Goal: Transaction & Acquisition: Purchase product/service

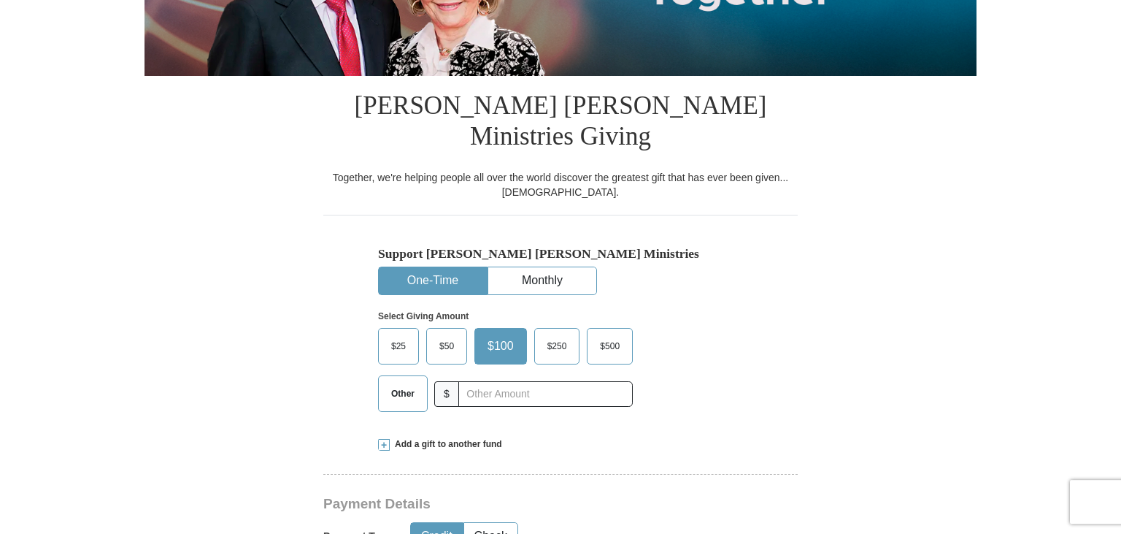
scroll to position [412, 0]
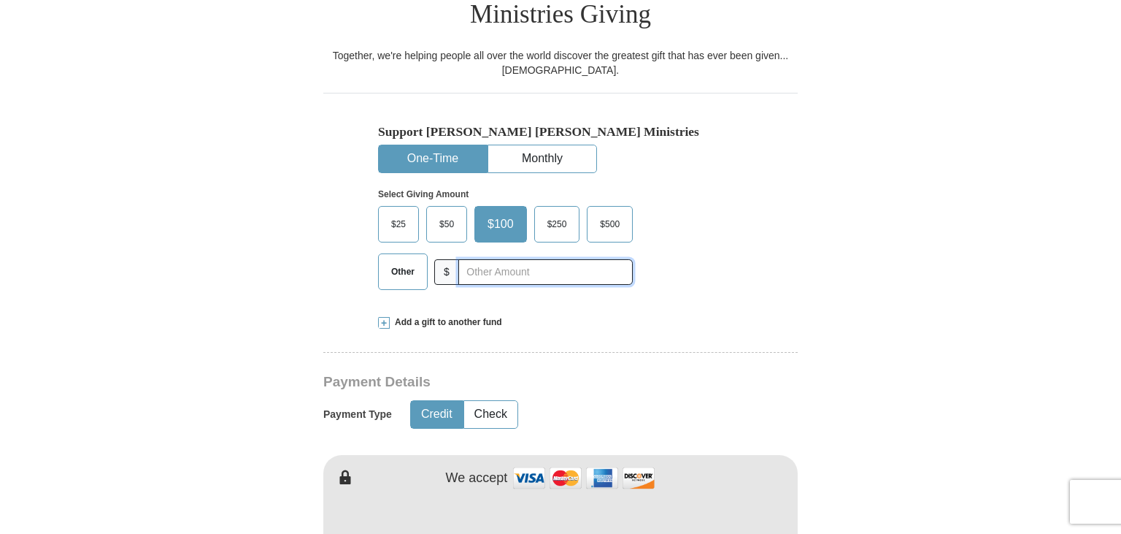
click at [511, 259] on input "text" at bounding box center [545, 272] width 174 height 26
type input "77"
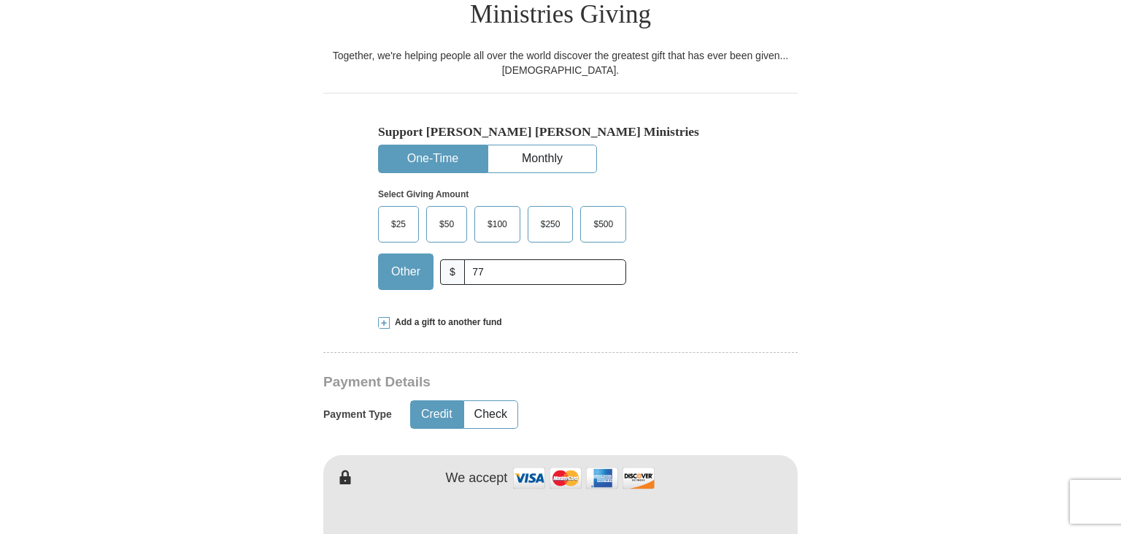
click at [737, 255] on div "Select Giving Amount Amount must be a valid number The total gift cannot be les…" at bounding box center [560, 237] width 365 height 128
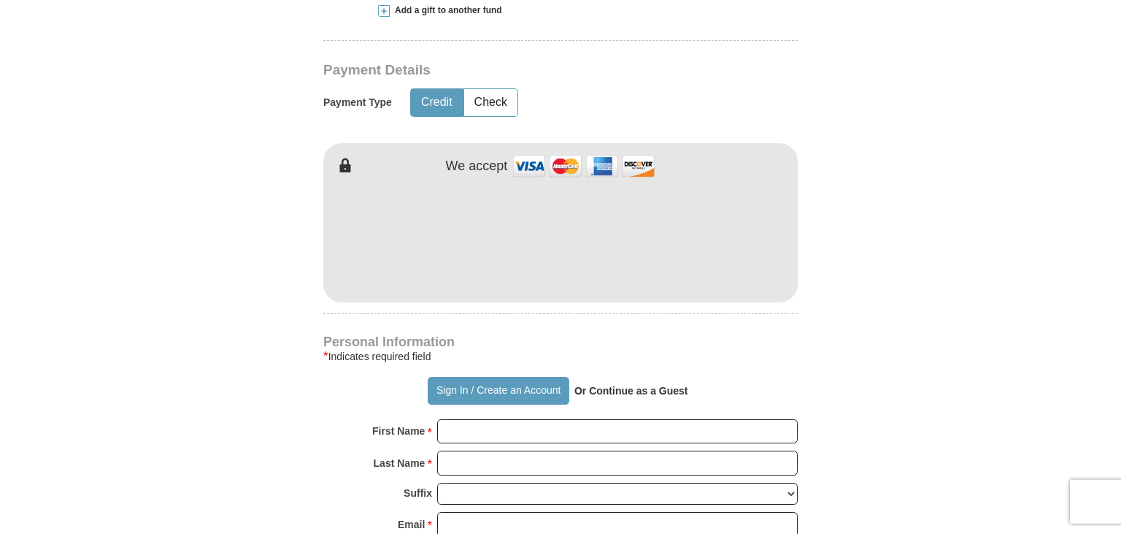
scroll to position [727, 0]
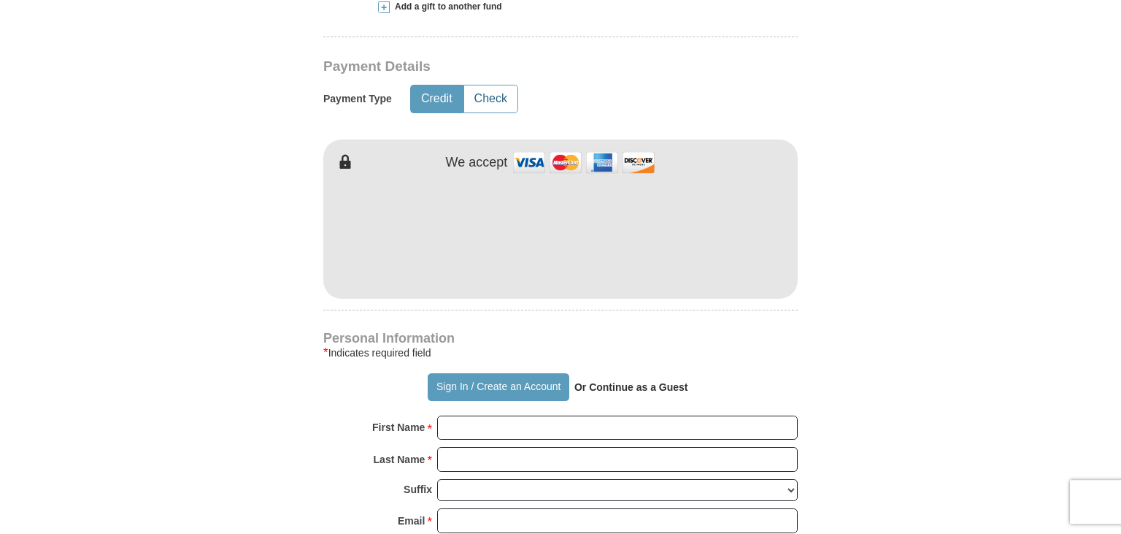
click at [499, 85] on button "Check" at bounding box center [490, 98] width 53 height 27
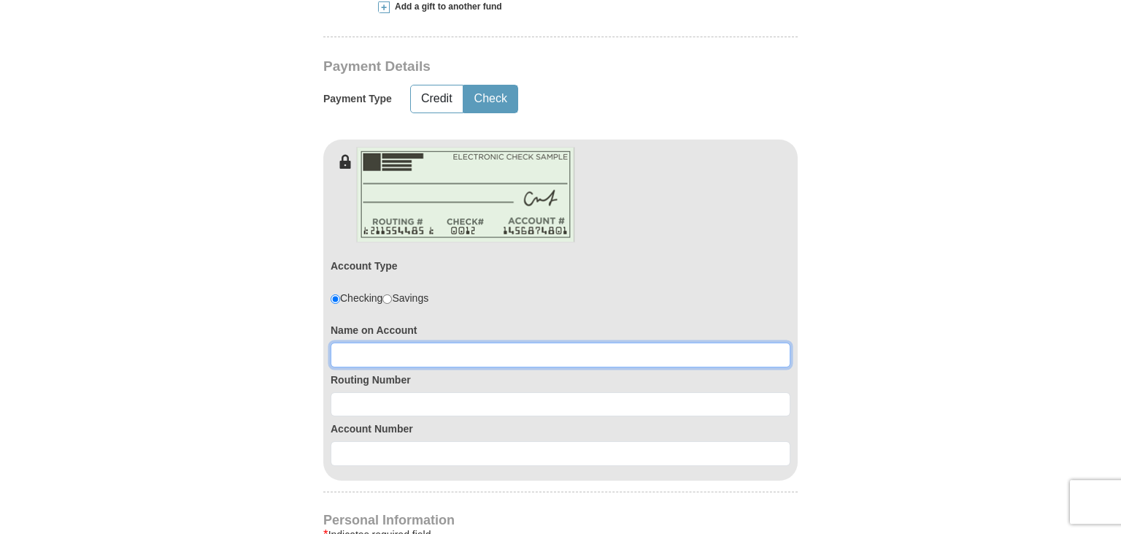
click at [509, 342] on input at bounding box center [561, 354] width 460 height 25
type input "Davis P. Dilling"
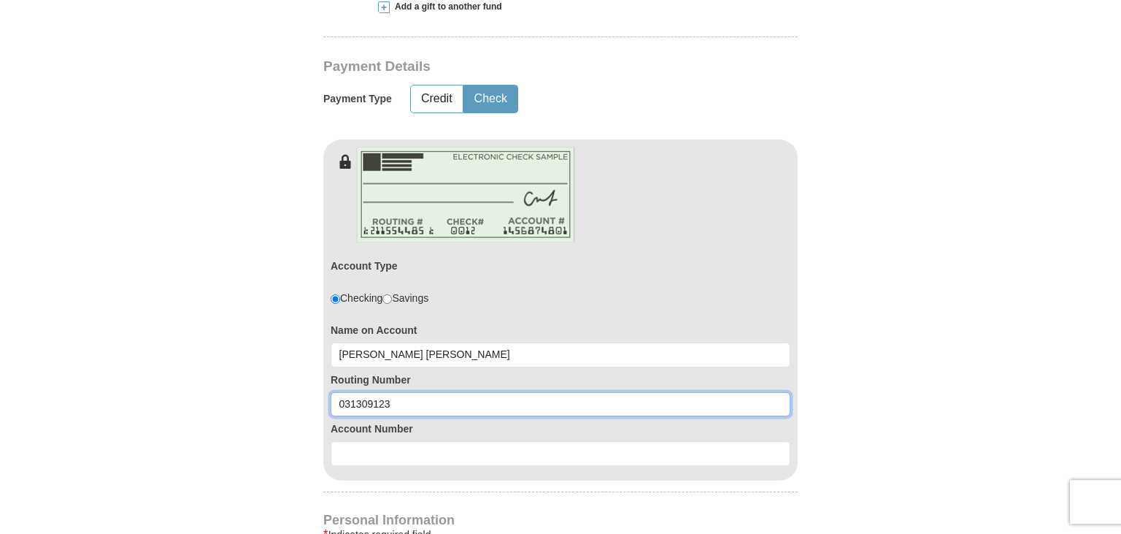
type input "031309123"
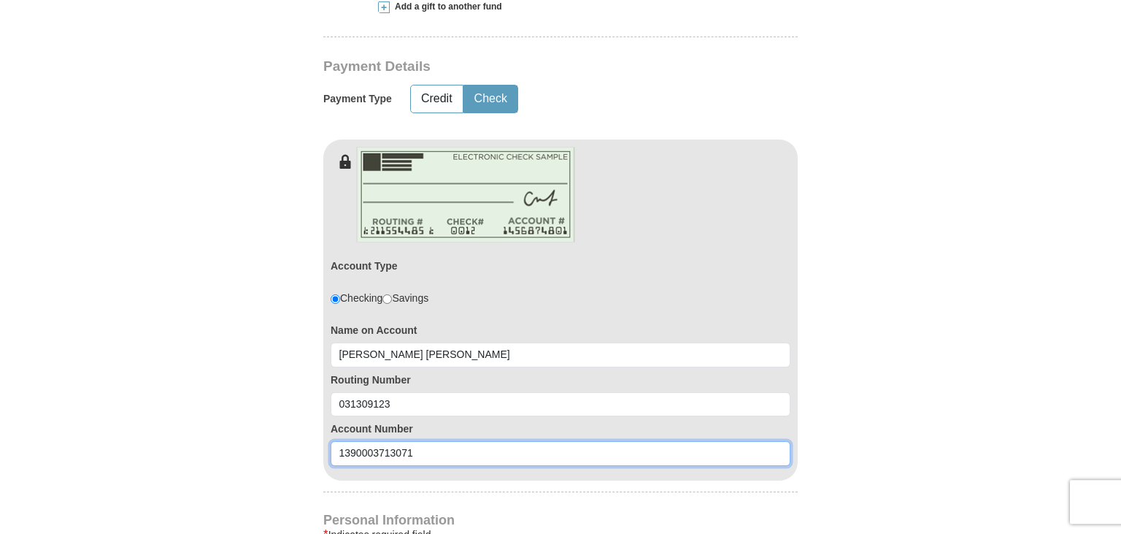
type input "1390003713071"
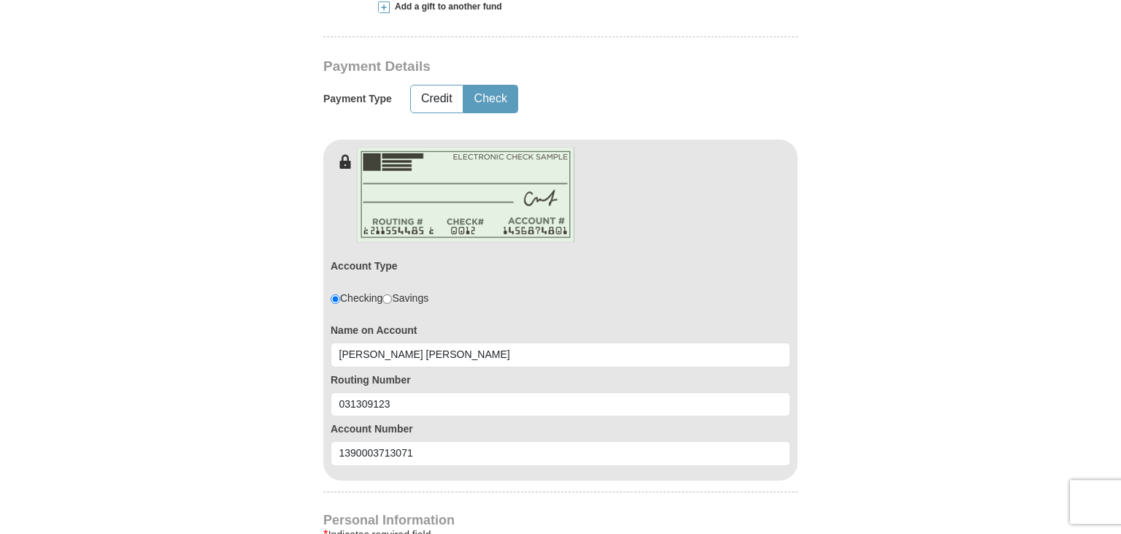
type button "http://sso.kcm.org/login?destination=aHR0cDovL2dpdmluZy5rY20ub3JnLw=="
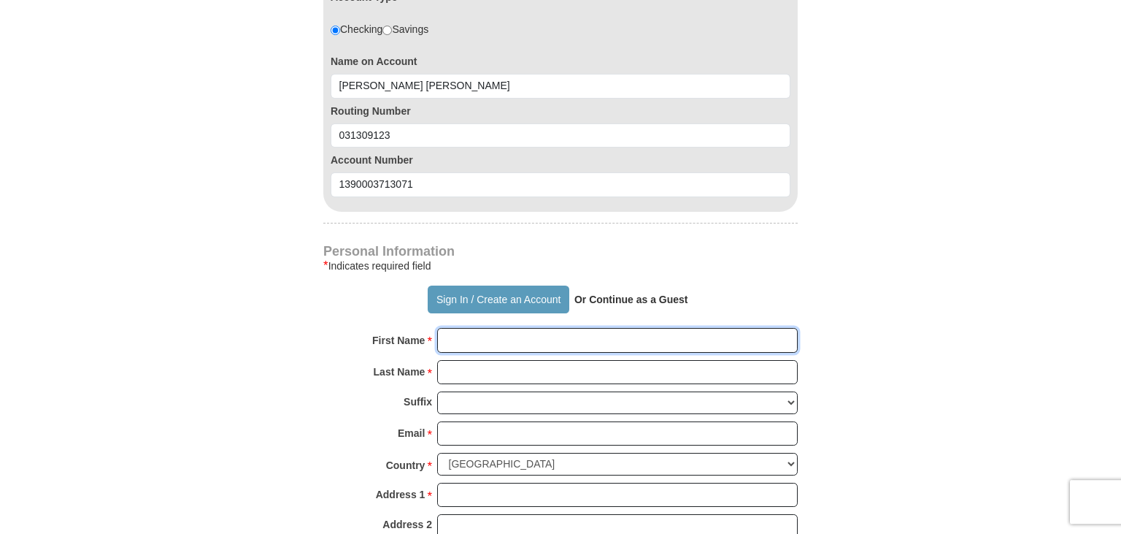
click at [601, 328] on input "First Name *" at bounding box center [617, 340] width 361 height 25
type input "Davis"
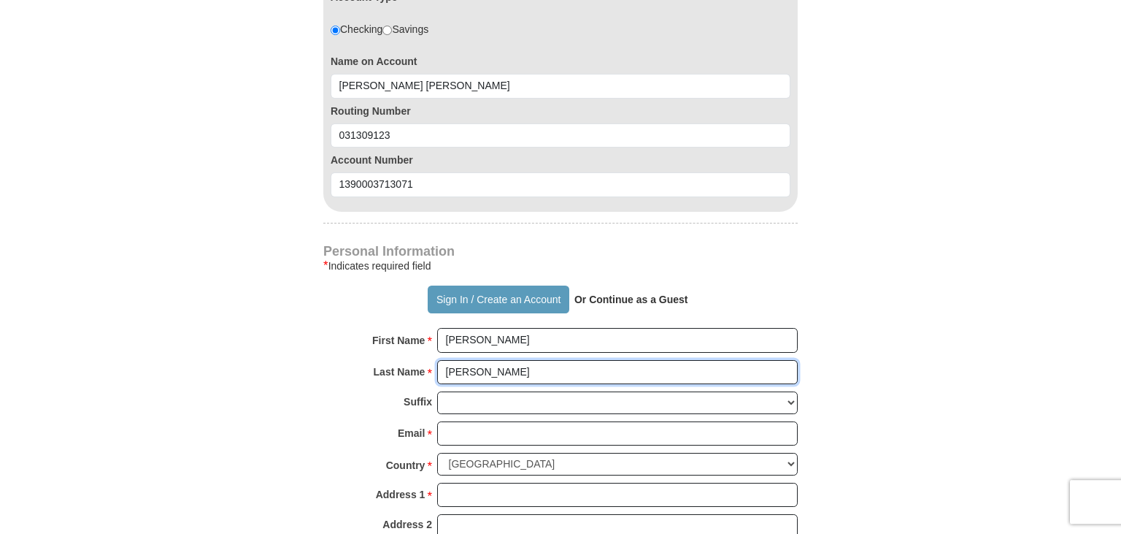
type input "Dilling"
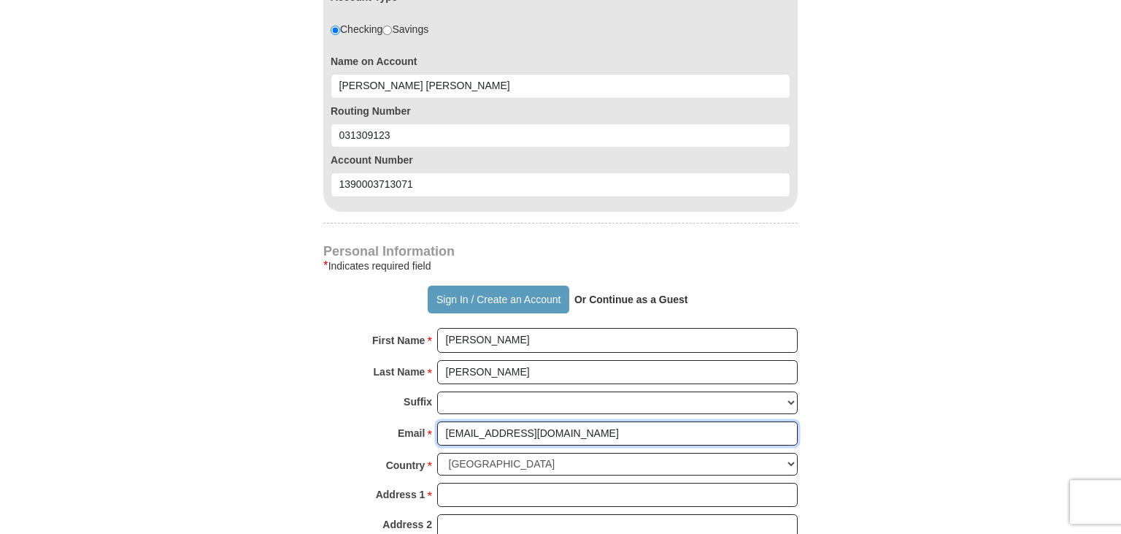
type input "dpd15a@acu.edu"
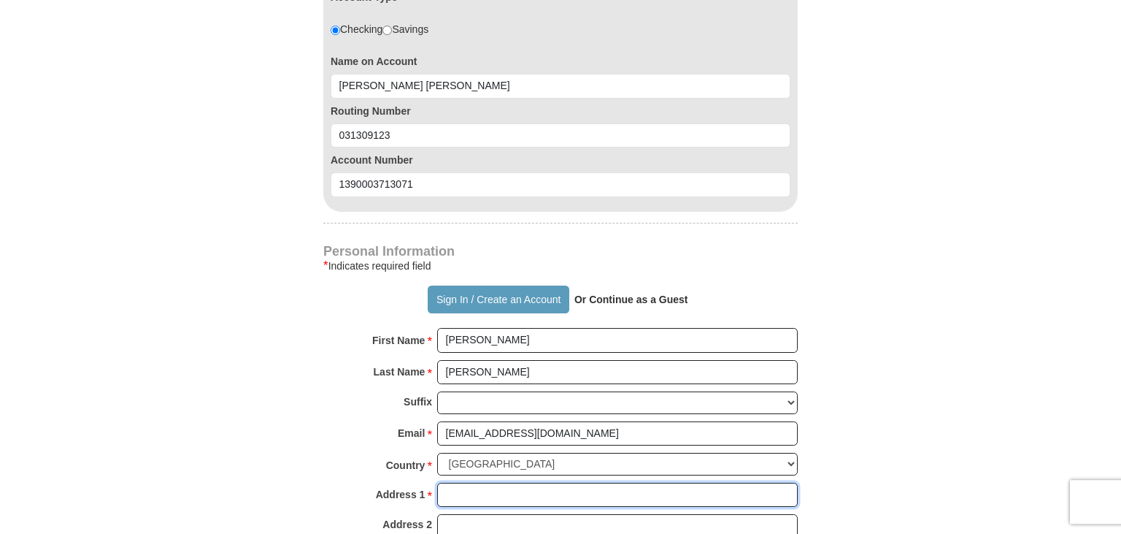
click at [680, 482] on input "Address 1 *" at bounding box center [617, 494] width 361 height 25
type input "156 Erford Rd"
type input "Apt 111"
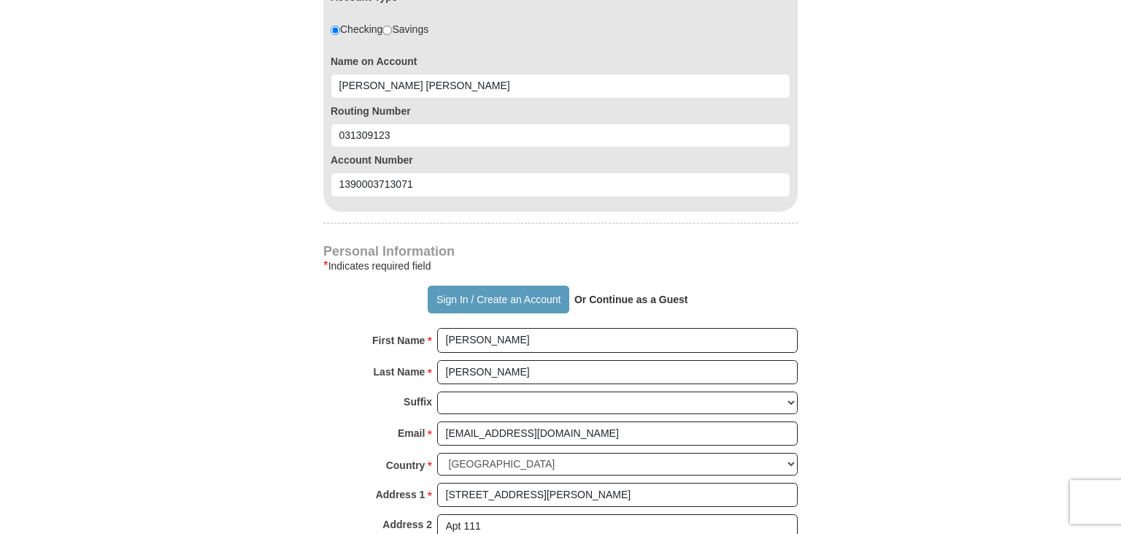
type input "Camp Hill"
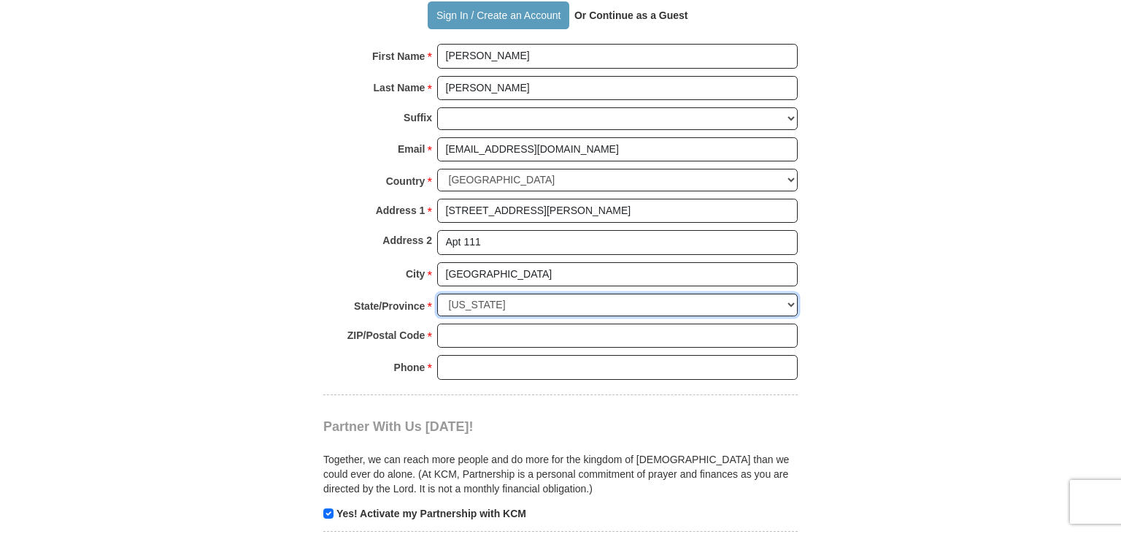
select select "PA"
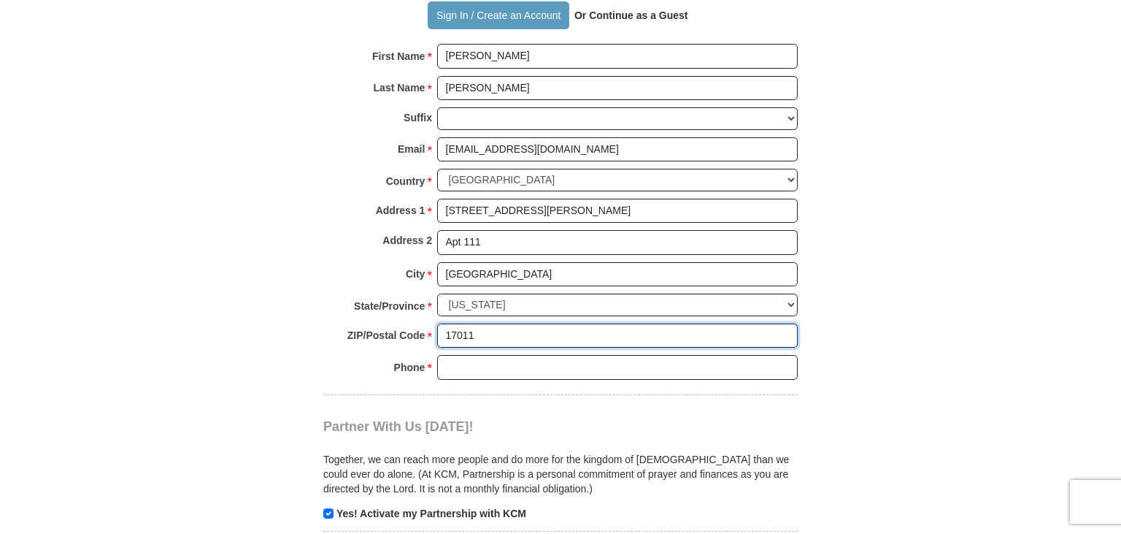
type input "17011"
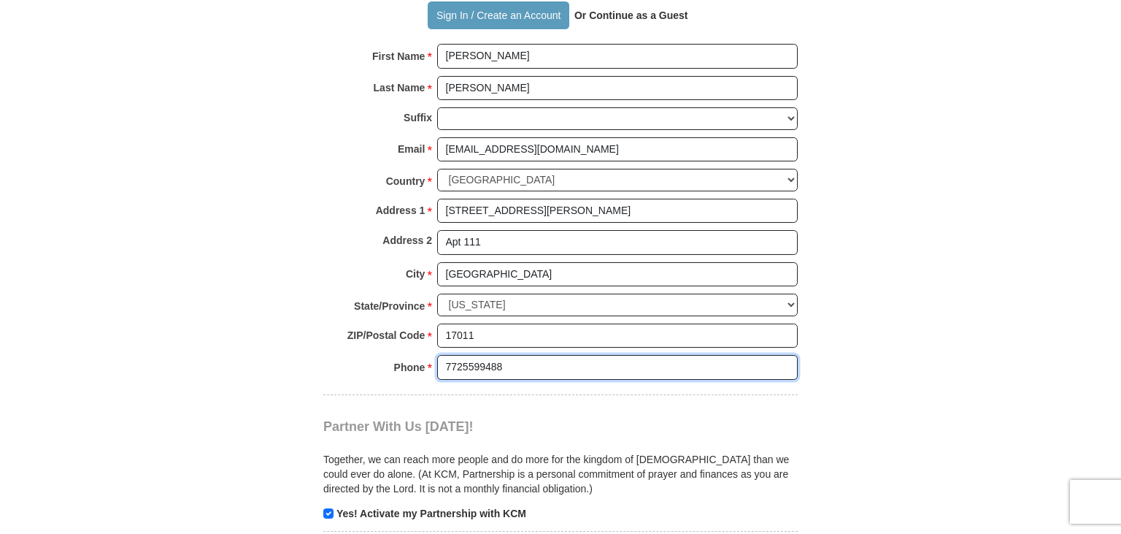
type input "7725599488"
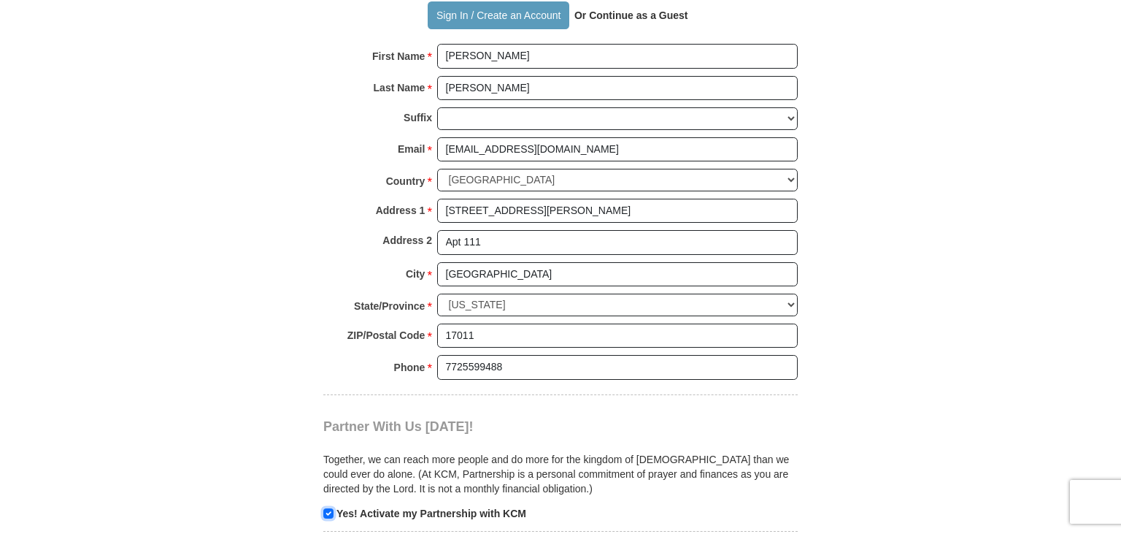
click at [326, 508] on input "checkbox" at bounding box center [328, 513] width 10 height 10
checkbox input "false"
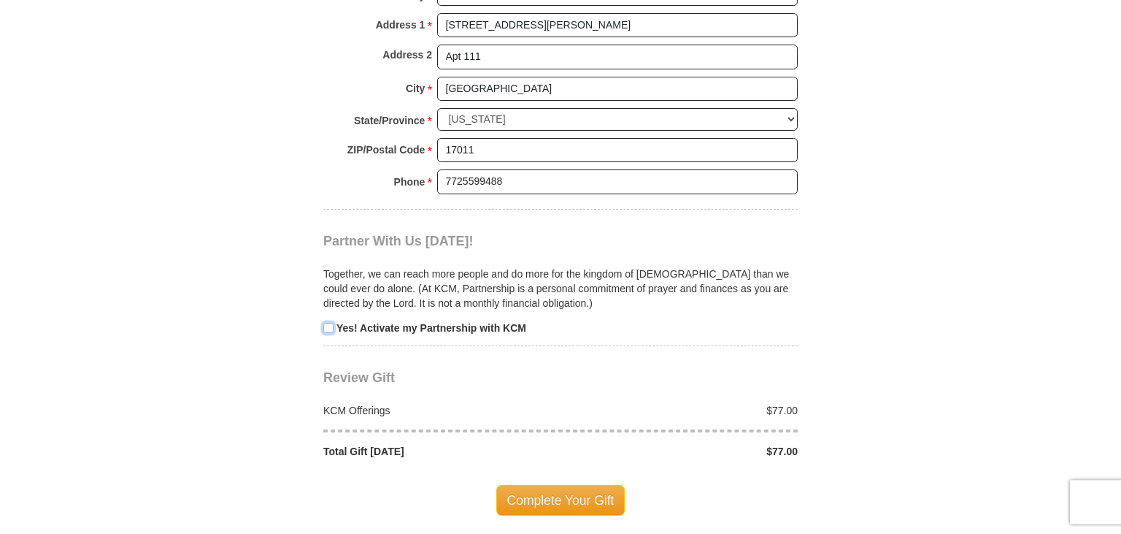
scroll to position [1511, 0]
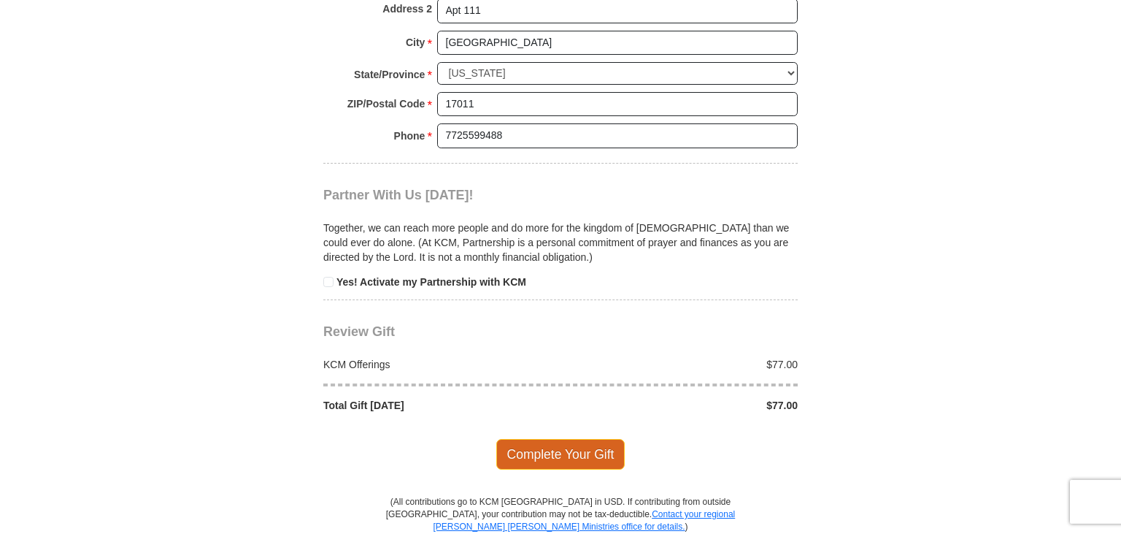
click at [580, 439] on span "Complete Your Gift" at bounding box center [560, 454] width 129 height 31
